Goal: Transaction & Acquisition: Purchase product/service

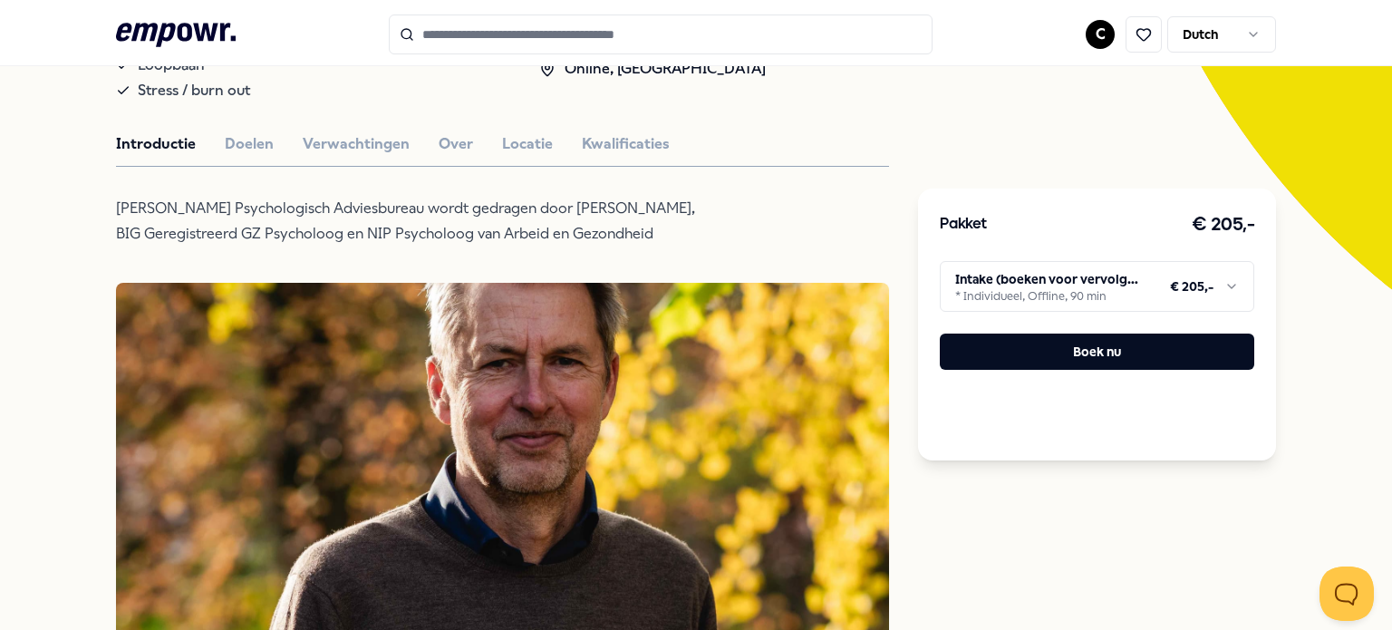
scroll to position [524, 0]
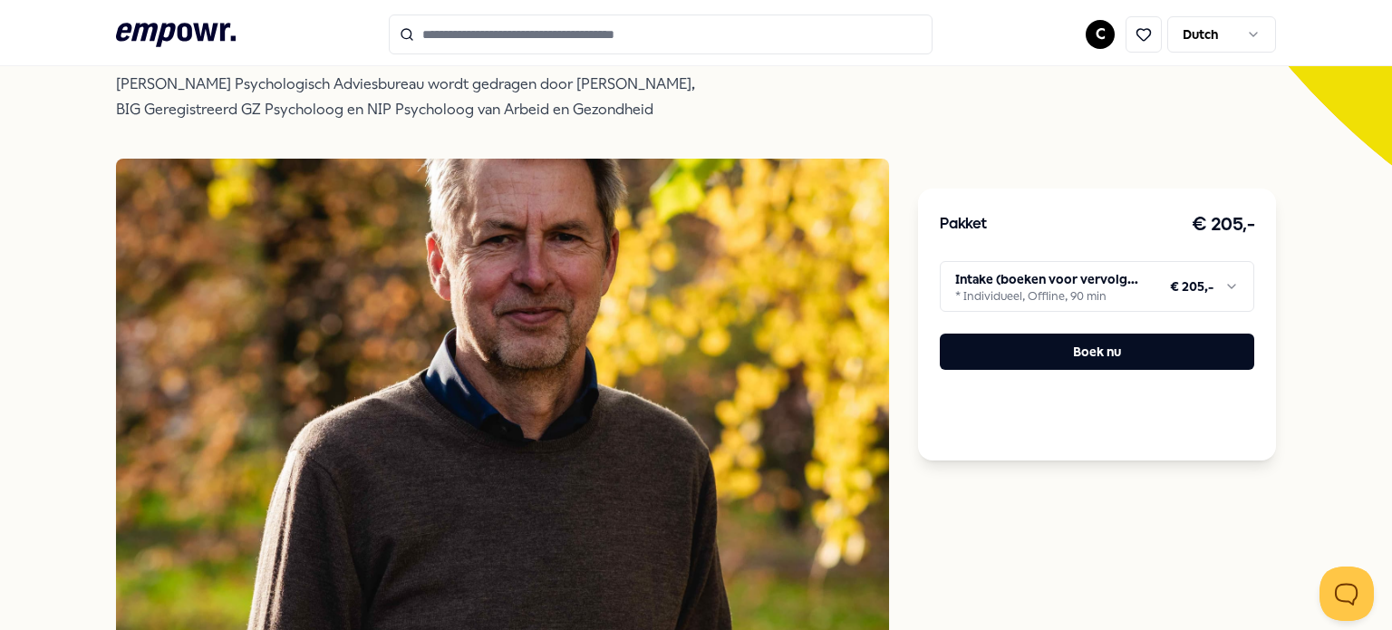
click at [1037, 278] on html ".empowr-logo_svg__cls-1{fill:#03032f} C Dutch Alle categorieën Self-care librar…" at bounding box center [696, 315] width 1392 height 630
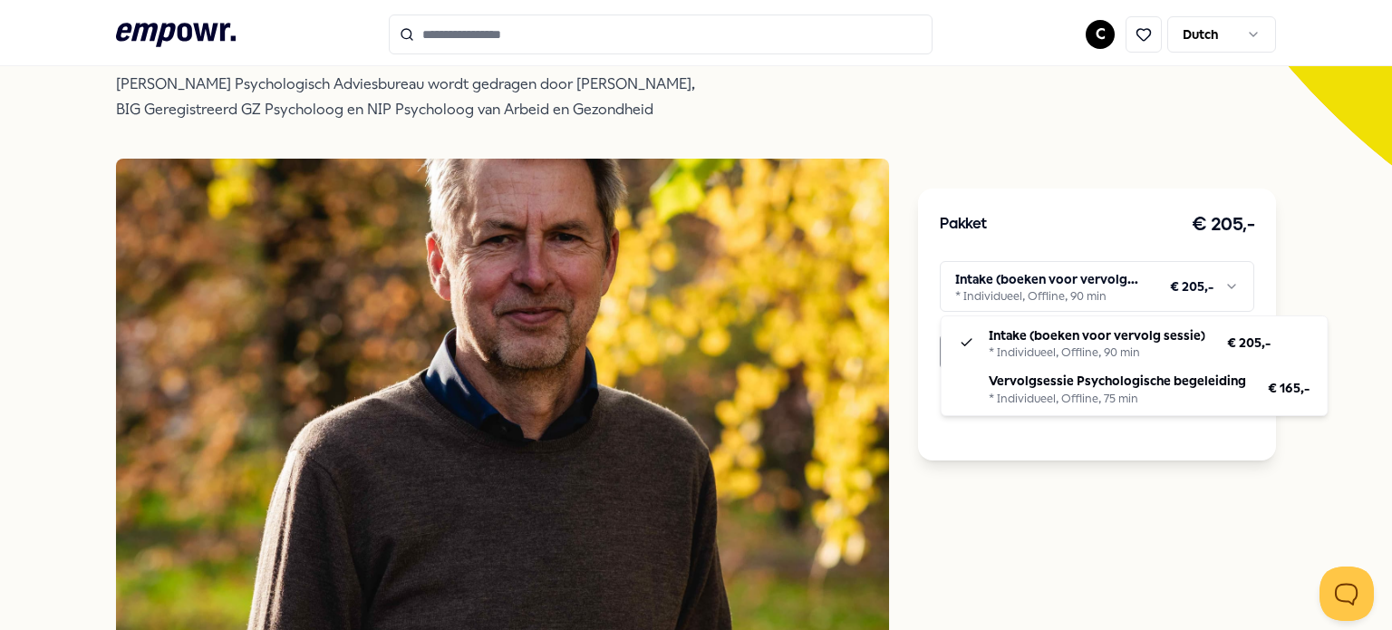
drag, startPoint x: 1000, startPoint y: 349, endPoint x: 999, endPoint y: 362, distance: 12.8
click at [1005, 278] on html ".empowr-logo_svg__cls-1{fill:#03032f} C Dutch Alle categorieën Self-care librar…" at bounding box center [696, 315] width 1392 height 630
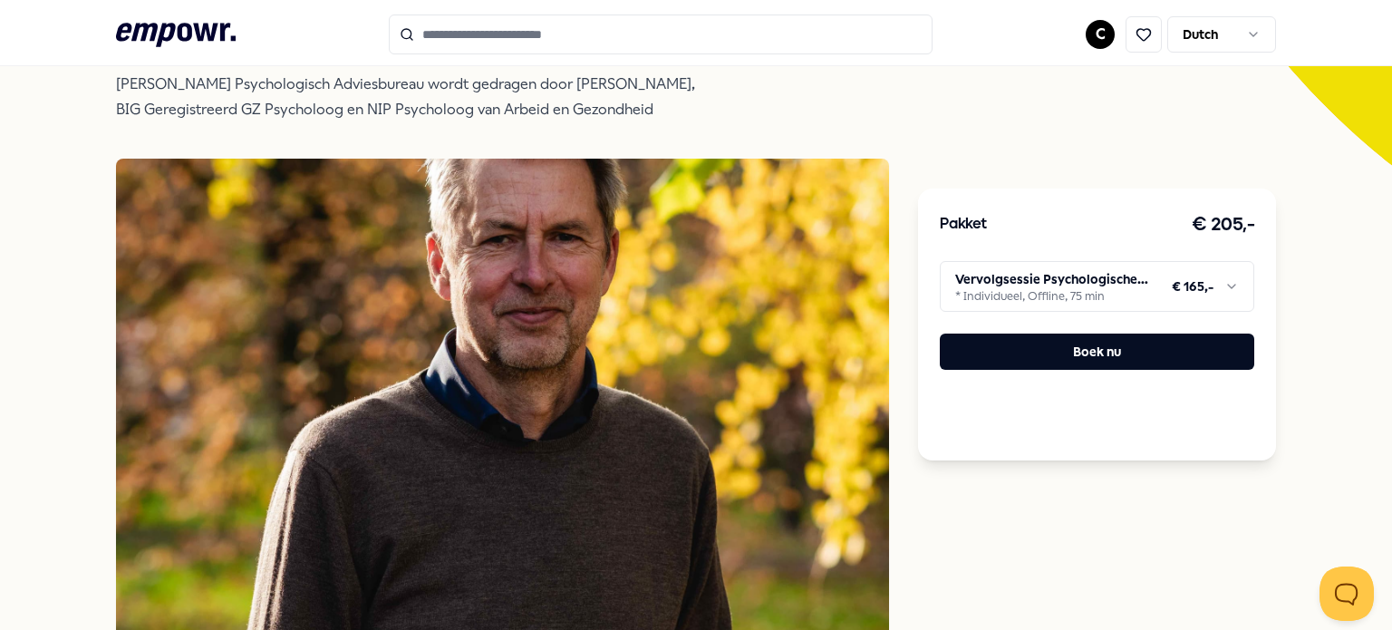
click at [980, 289] on html ".empowr-logo_svg__cls-1{fill:#03032f} C Dutch Alle categorieën Self-care librar…" at bounding box center [696, 315] width 1392 height 630
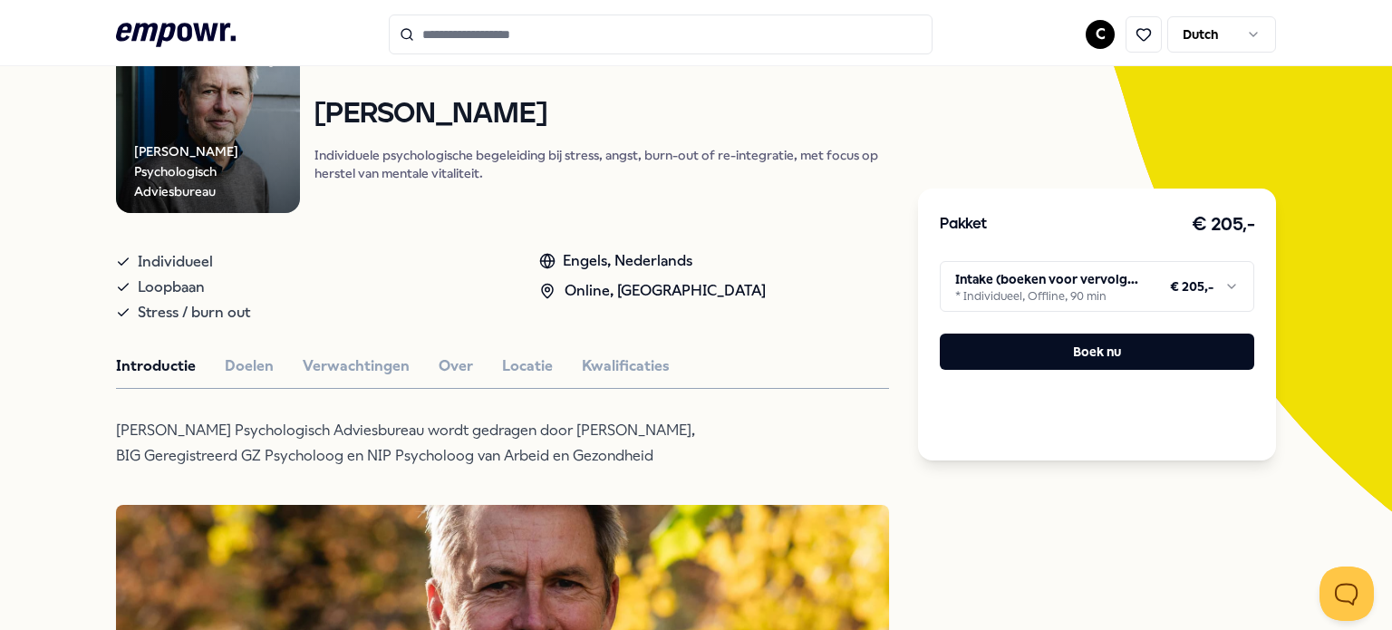
scroll to position [0, 0]
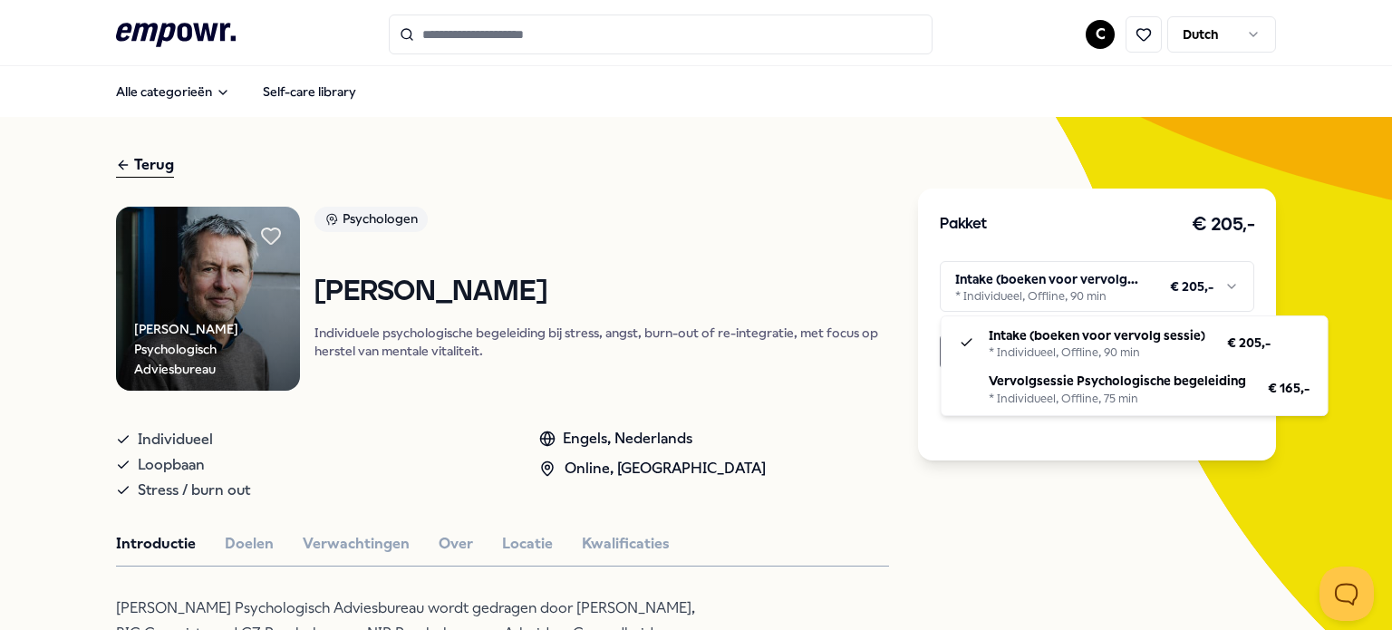
click at [968, 294] on html ".empowr-logo_svg__cls-1{fill:#03032f} C Dutch Alle categorieën Self-care librar…" at bounding box center [696, 315] width 1392 height 630
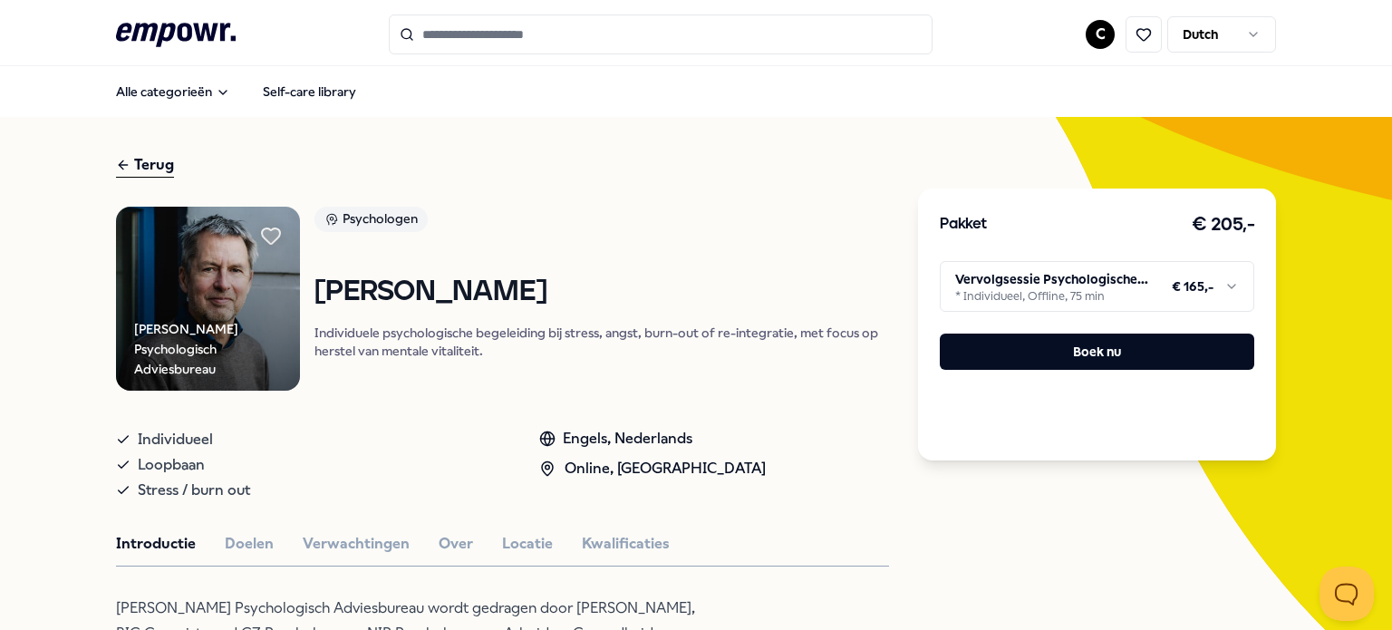
click at [1028, 298] on html ".empowr-logo_svg__cls-1{fill:#03032f} C Dutch Alle categorieën Self-care librar…" at bounding box center [696, 315] width 1392 height 630
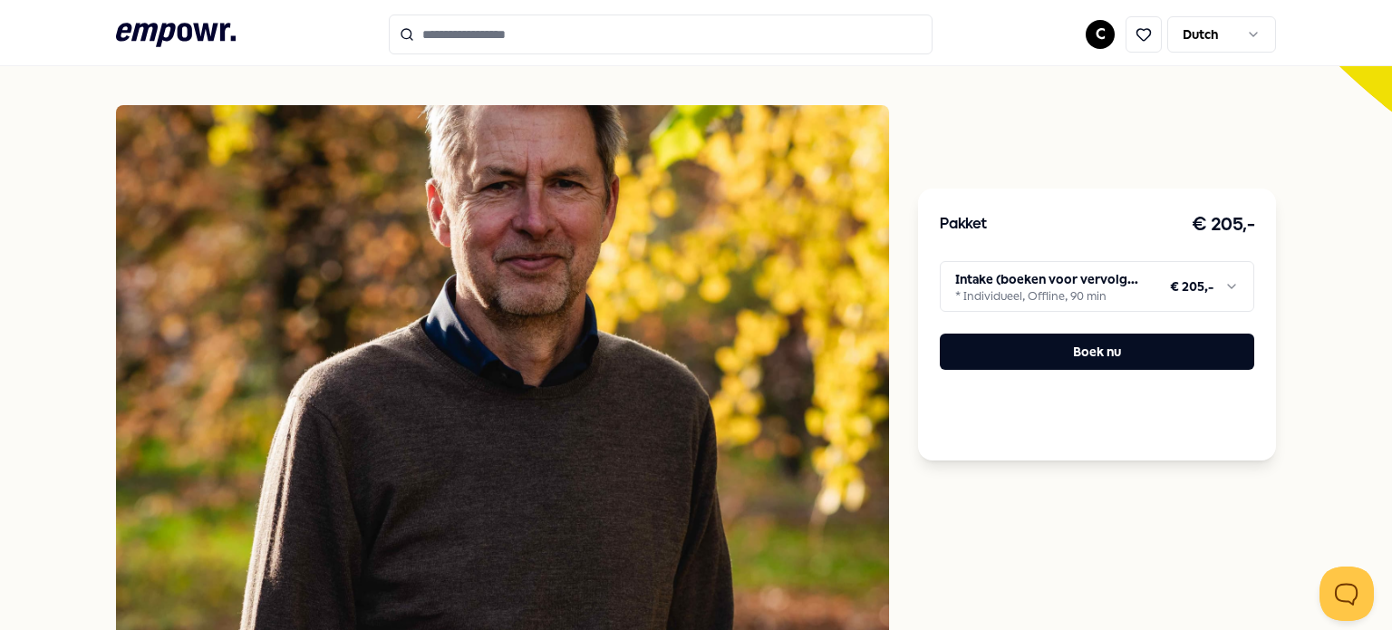
scroll to position [198, 0]
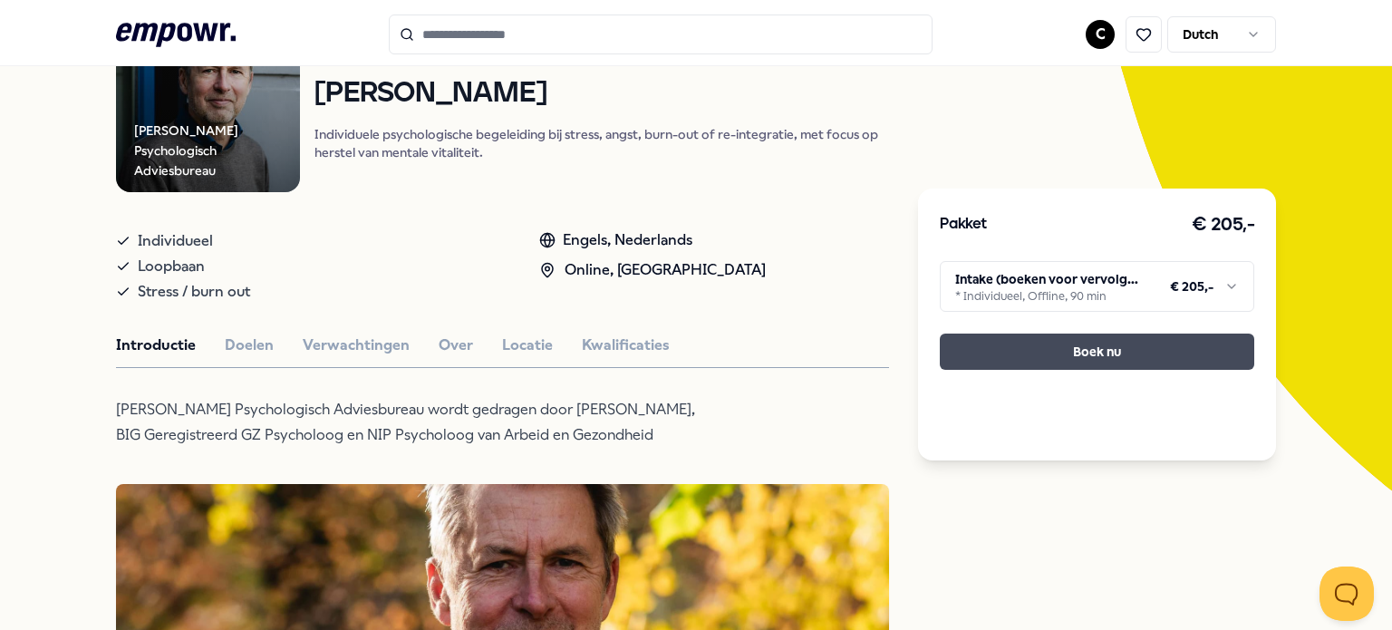
click at [1022, 360] on button "Boek nu" at bounding box center [1097, 351] width 314 height 36
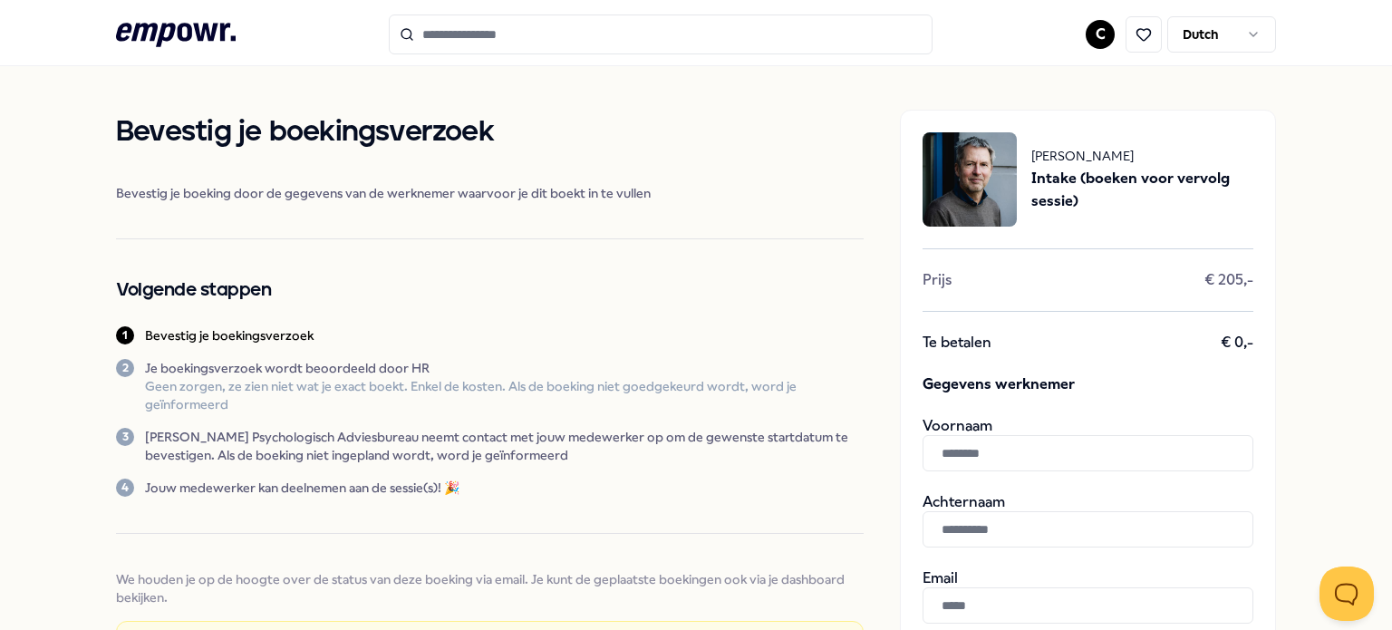
click at [959, 197] on img at bounding box center [969, 179] width 94 height 94
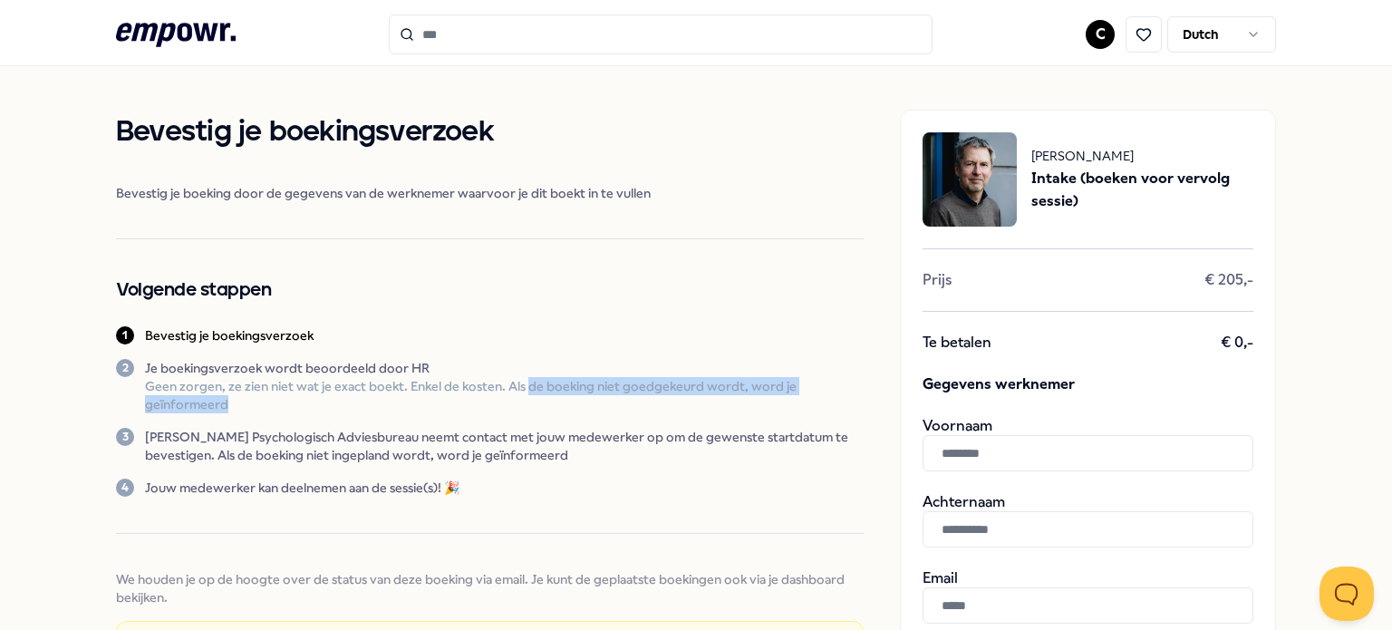
drag, startPoint x: 531, startPoint y: 389, endPoint x: 602, endPoint y: 397, distance: 71.2
click at [602, 397] on p "Geen zorgen, ze zien niet wat je exact boekt. Enkel de kosten. Als de boeking n…" at bounding box center [504, 395] width 719 height 36
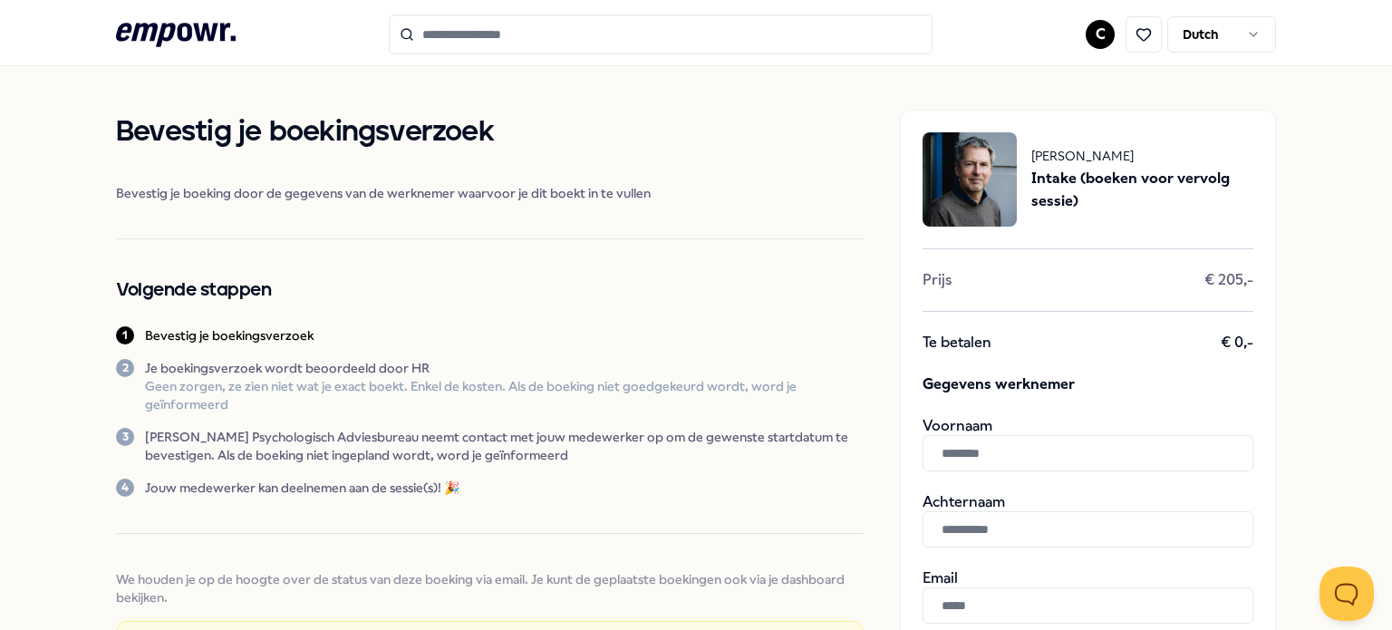
click at [634, 438] on p "[PERSON_NAME] Psychologisch Adviesbureau neemt contact met jouw medewerker op o…" at bounding box center [504, 446] width 719 height 36
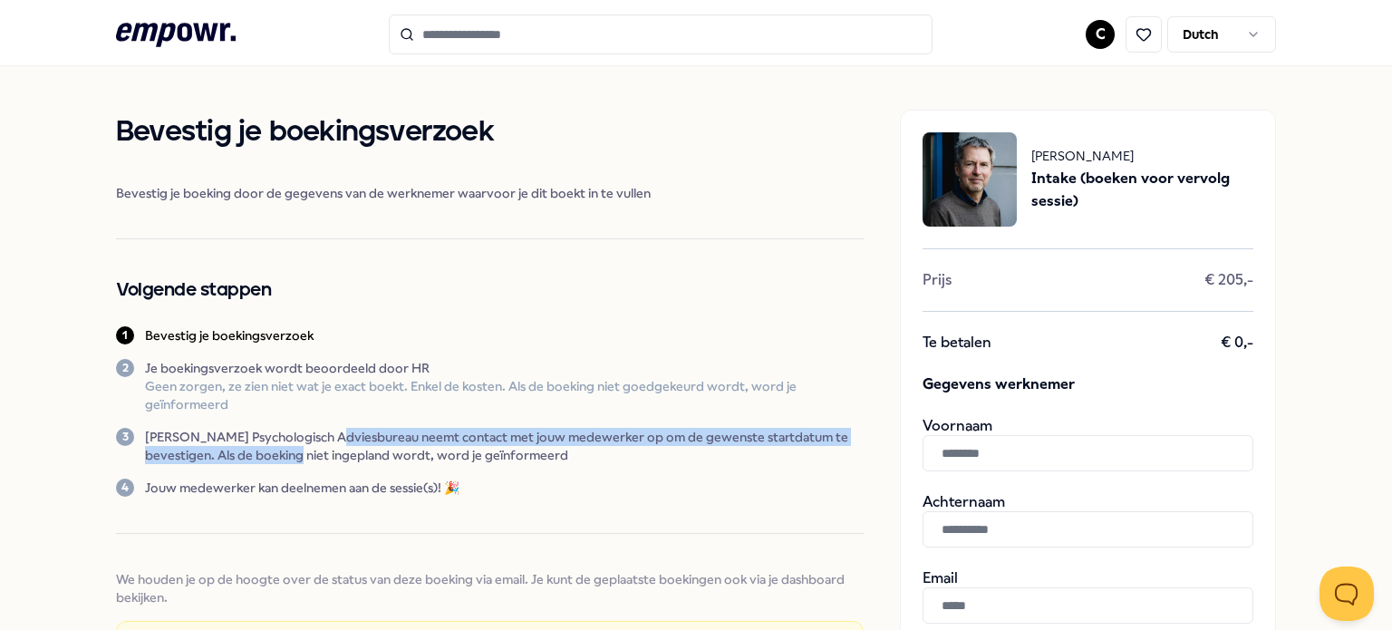
click at [324, 448] on p "[PERSON_NAME] Psychologisch Adviesbureau neemt contact met jouw medewerker op o…" at bounding box center [504, 446] width 719 height 36
click at [420, 447] on p "[PERSON_NAME] Psychologisch Adviesbureau neemt contact met jouw medewerker op o…" at bounding box center [504, 446] width 719 height 36
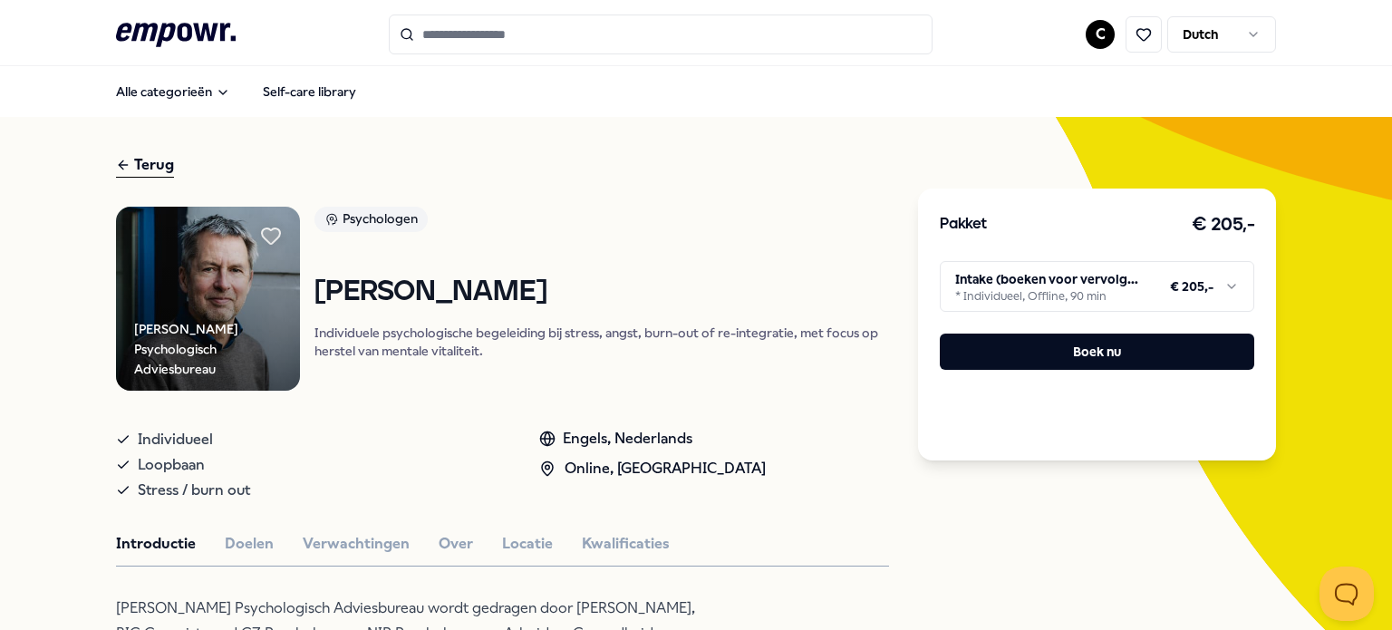
click at [1066, 304] on html ".empowr-logo_svg__cls-1{fill:#03032f} C Dutch Alle categorieën Self-care librar…" at bounding box center [696, 315] width 1392 height 630
click at [501, 28] on input "Search for products, categories or subcategories" at bounding box center [661, 34] width 544 height 40
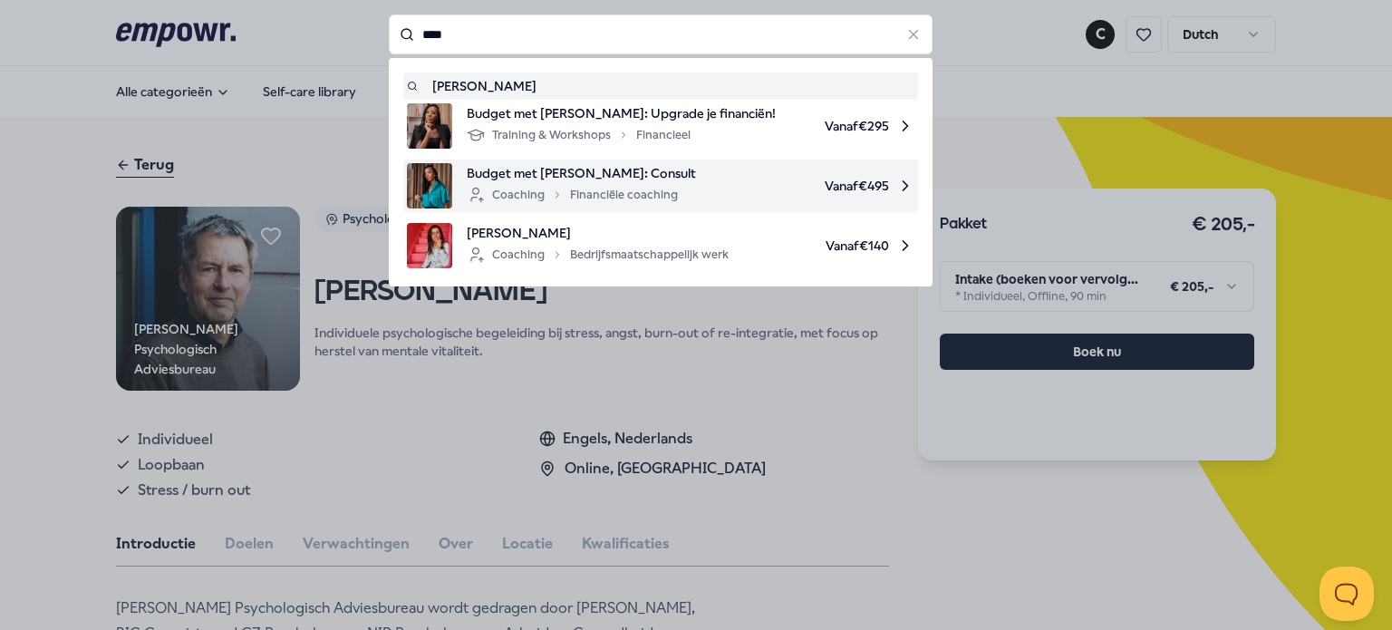
click at [566, 178] on span "Budget met [PERSON_NAME]: Consult" at bounding box center [581, 173] width 229 height 20
type input "****"
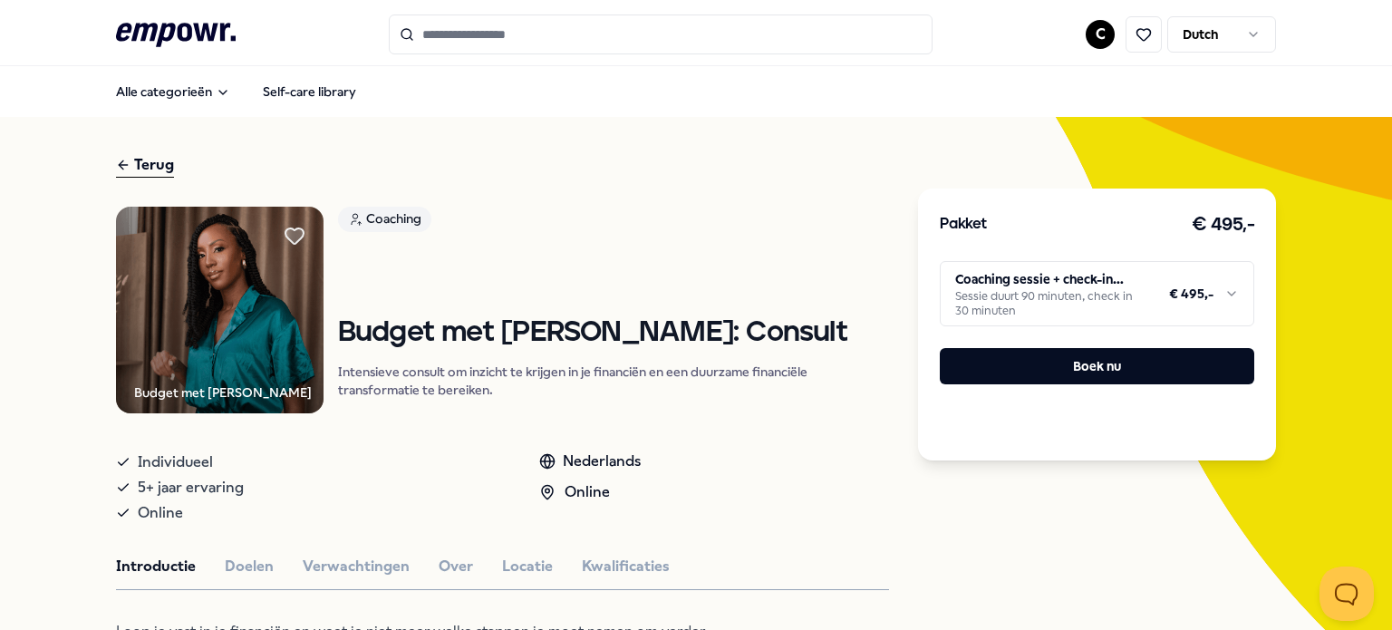
click at [1180, 320] on html ".empowr-logo_svg__cls-1{fill:#03032f} C Dutch Alle categorieën Self-care librar…" at bounding box center [696, 315] width 1392 height 630
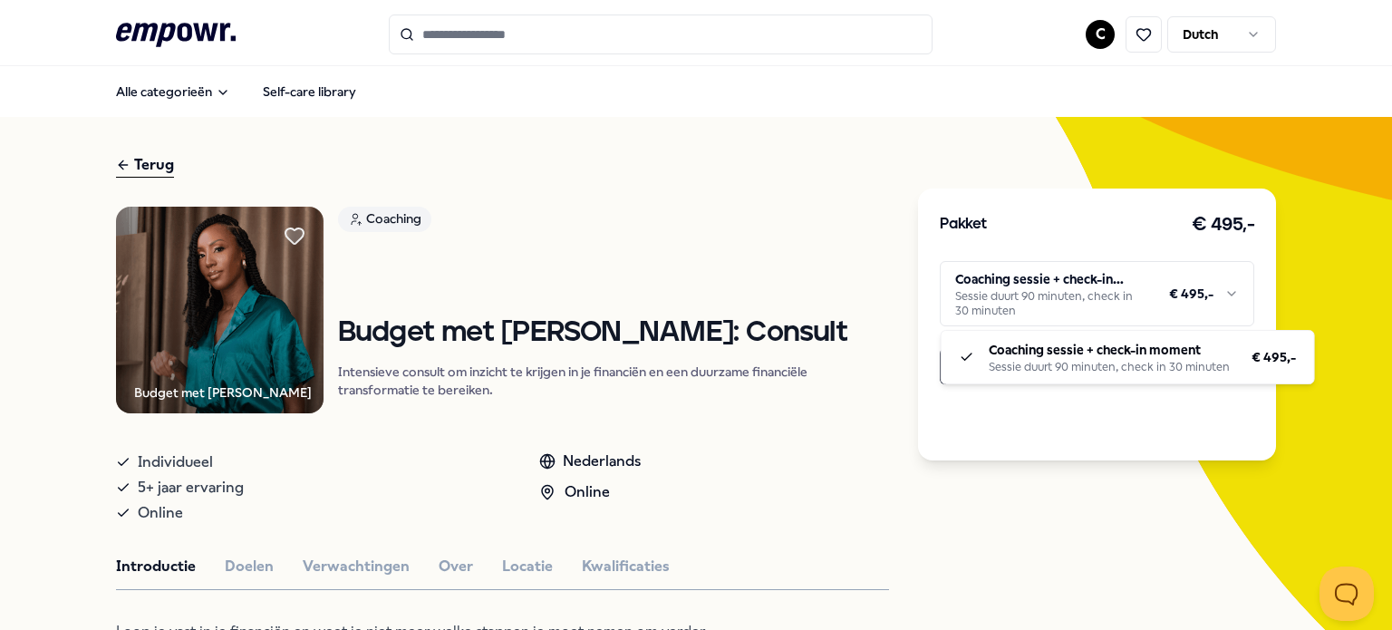
click at [833, 330] on html ".empowr-logo_svg__cls-1{fill:#03032f} C Dutch Alle categorieën Self-care librar…" at bounding box center [696, 315] width 1392 height 630
